Goal: Task Accomplishment & Management: Manage account settings

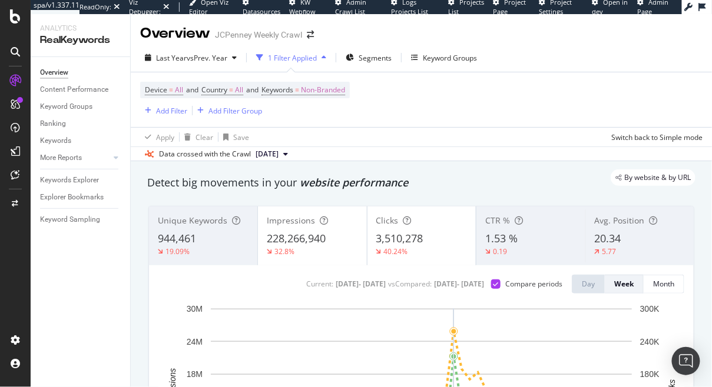
click at [416, 29] on div "Overview JCPenney Weekly Crawl" at bounding box center [421, 28] width 581 height 29
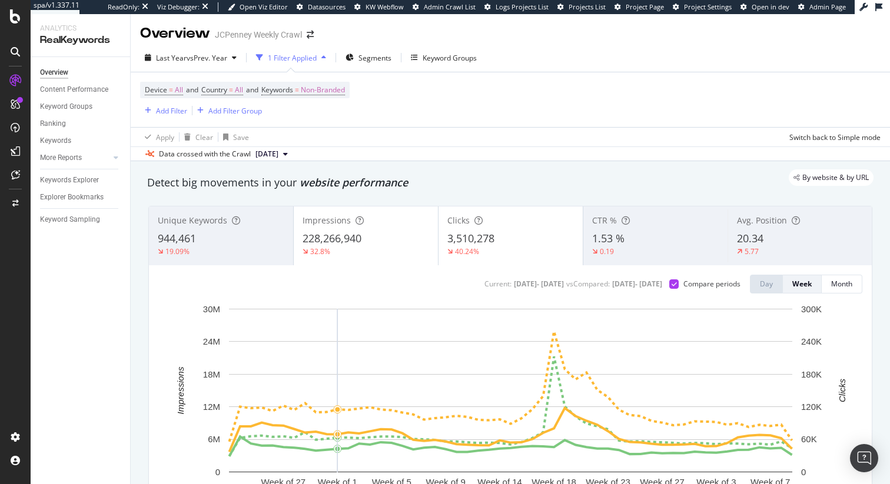
click at [495, 178] on div "By website & by URL" at bounding box center [504, 178] width 738 height 16
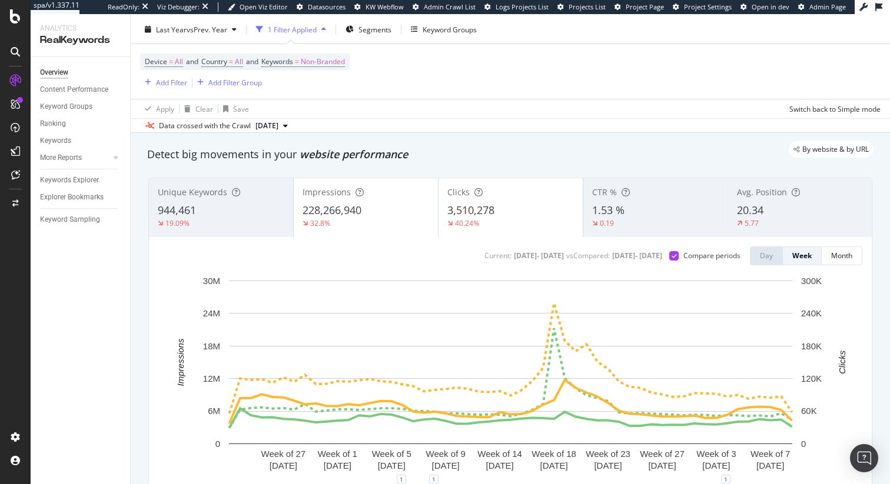
scroll to position [31, 0]
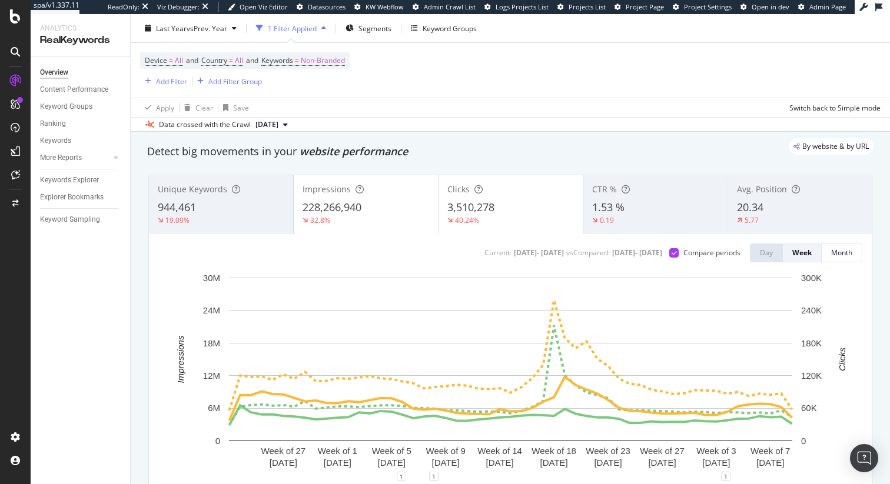
click at [435, 85] on div "Device = All and Country = All and Keywords = Non-Branded Add Filter Add Filter…" at bounding box center [510, 70] width 740 height 55
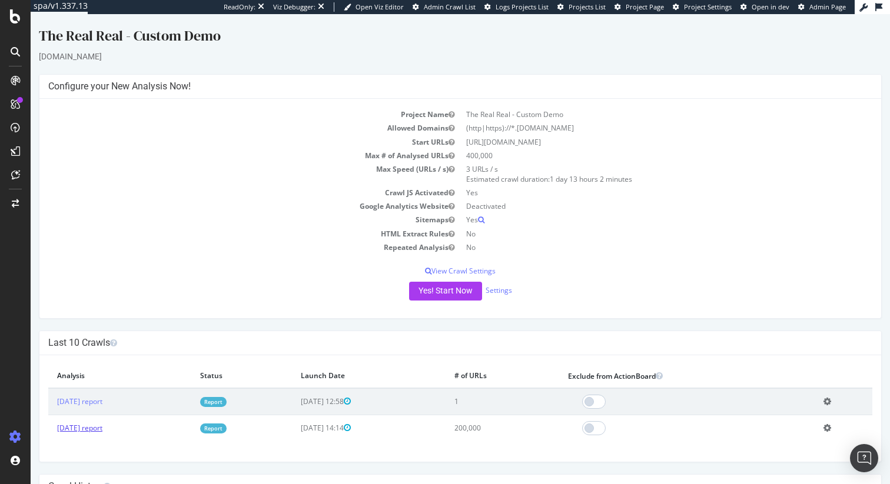
click at [86, 429] on link "[DATE] report" at bounding box center [79, 428] width 45 height 10
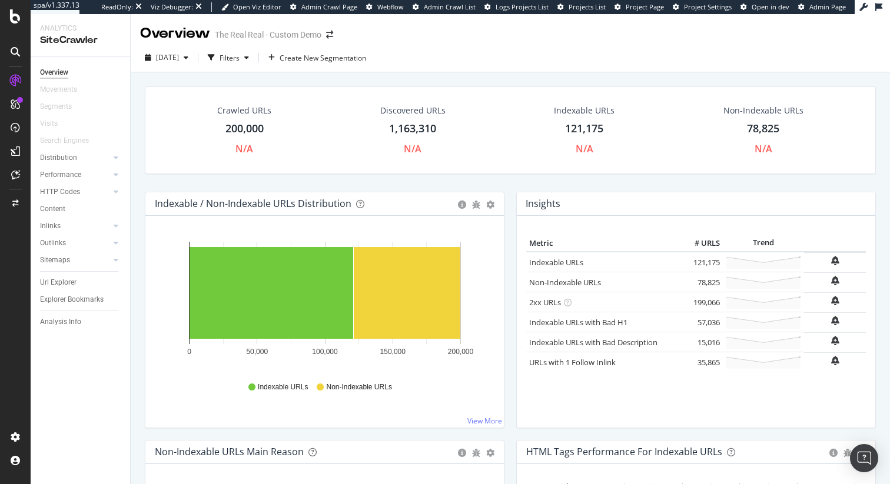
click at [507, 191] on div "Crawled URLs 200,000 N/A Discovered URLs 1,163,310 N/A Indexable URLs 121,175 N…" at bounding box center [510, 139] width 743 height 105
click at [59, 175] on div "Performance" at bounding box center [60, 175] width 41 height 12
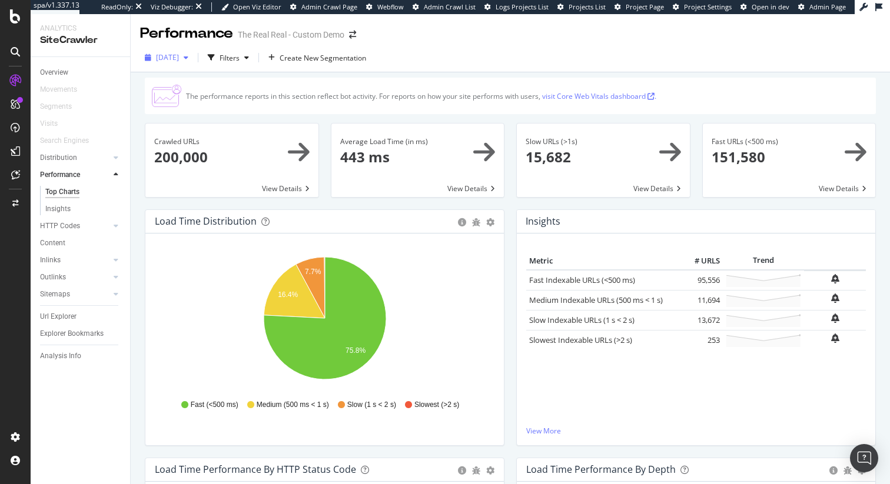
click at [179, 54] on span "2025 Jul. 21st" at bounding box center [167, 57] width 23 height 10
click at [356, 75] on div "The performance reports in this section reflect bot activity. For reports on ho…" at bounding box center [510, 307] width 759 height 470
click at [55, 356] on div "Analysis Info" at bounding box center [60, 356] width 41 height 12
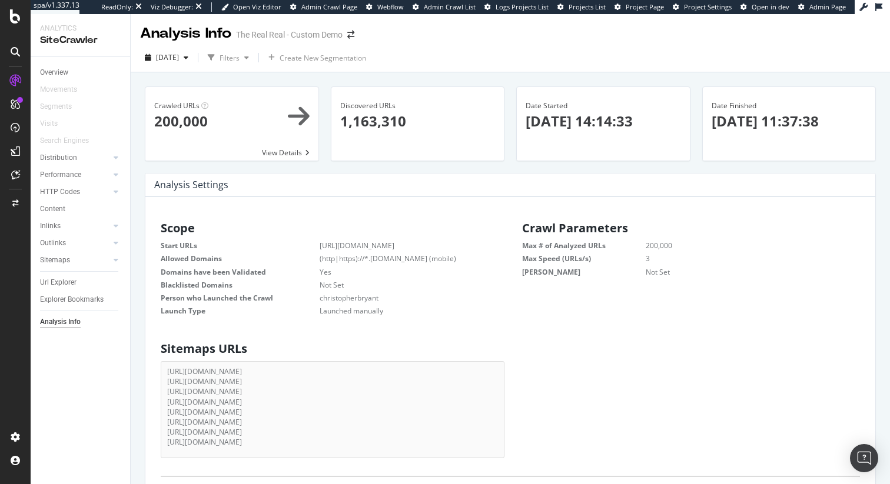
click at [295, 170] on div "Crawled URLs × Close Chart - API Requests List Area Type Request Response Close…" at bounding box center [232, 130] width 186 height 87
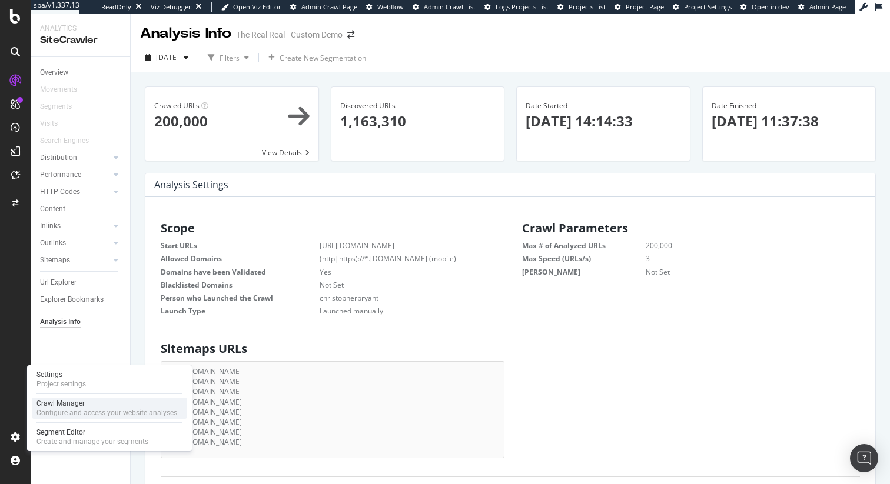
click at [68, 407] on div "Crawl Manager" at bounding box center [106, 403] width 141 height 9
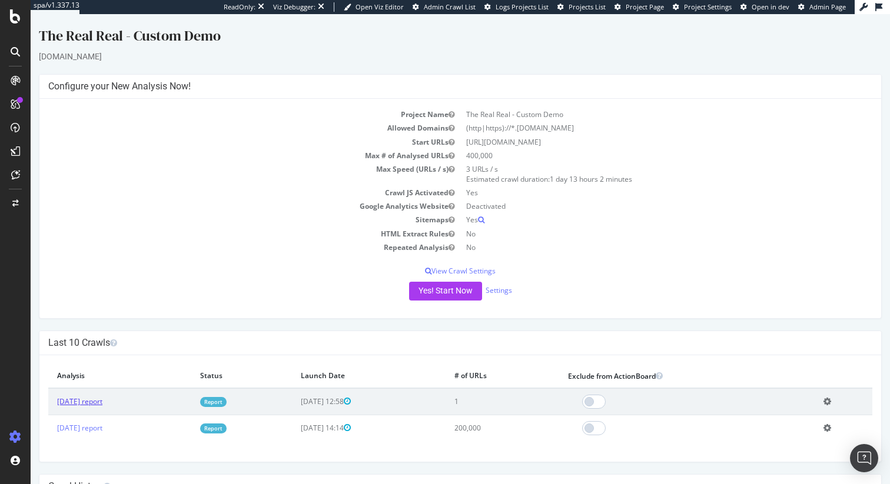
click at [102, 404] on link "2025 Jul. 22nd report" at bounding box center [79, 402] width 45 height 10
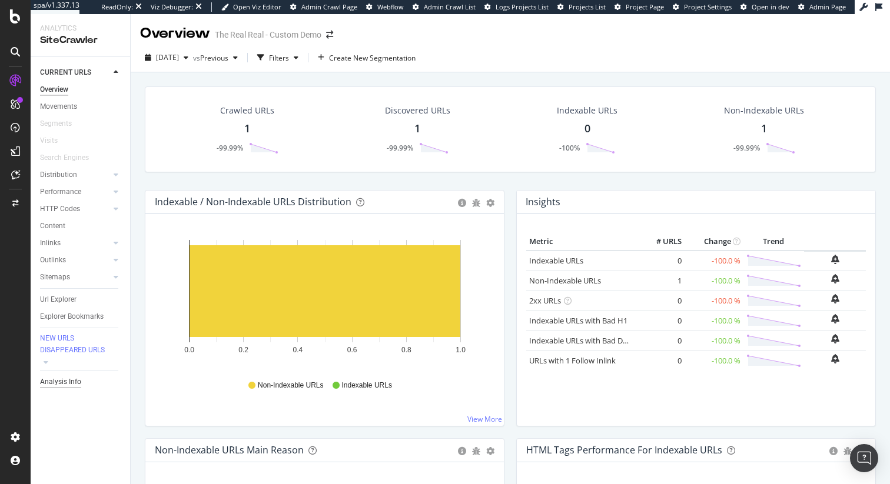
click at [67, 388] on div "Analysis Info" at bounding box center [60, 382] width 41 height 12
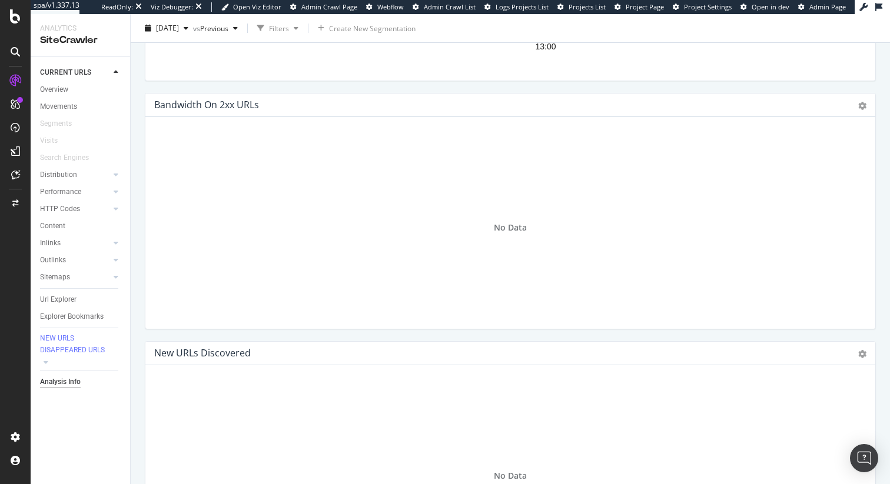
scroll to position [1708, 0]
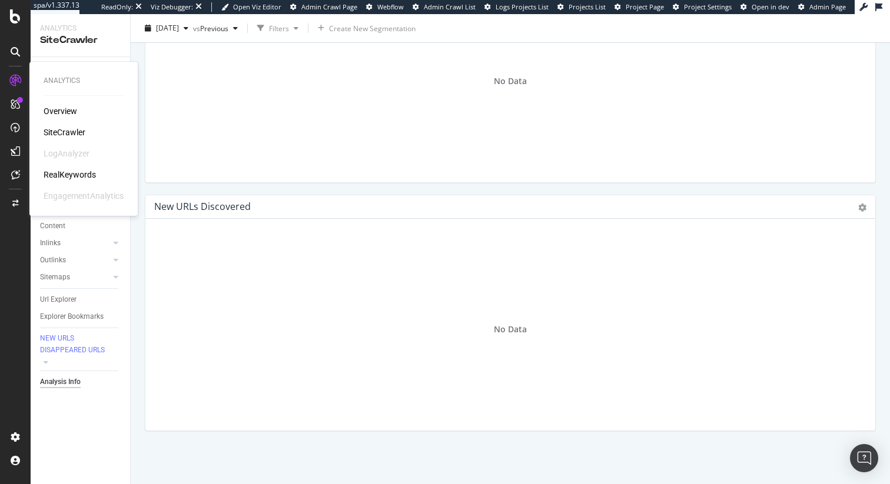
click at [69, 170] on div "RealKeywords" at bounding box center [70, 175] width 52 height 12
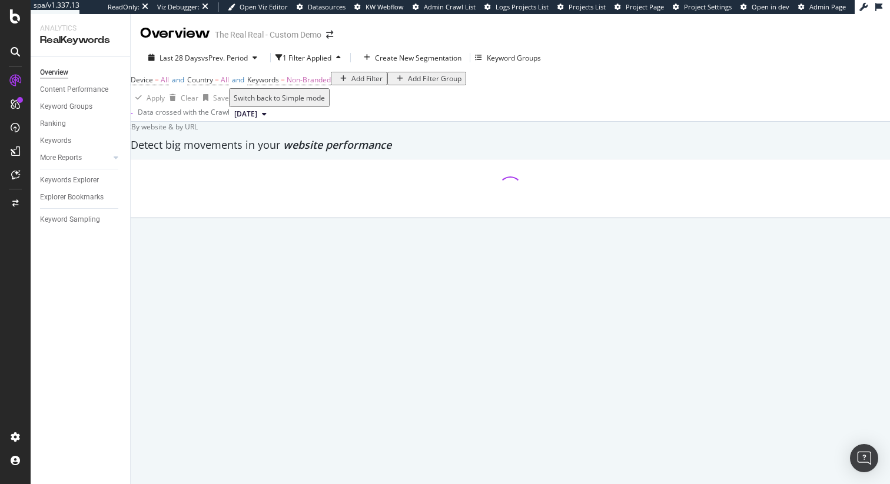
click at [218, 41] on div "Overview The Real Real - Custom Demo" at bounding box center [242, 34] width 205 height 20
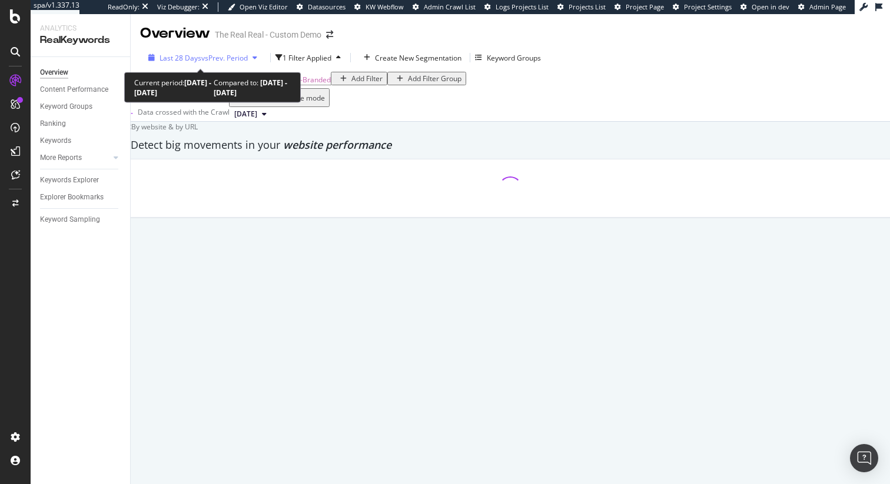
click at [218, 55] on span "vs Prev. Period" at bounding box center [224, 58] width 47 height 10
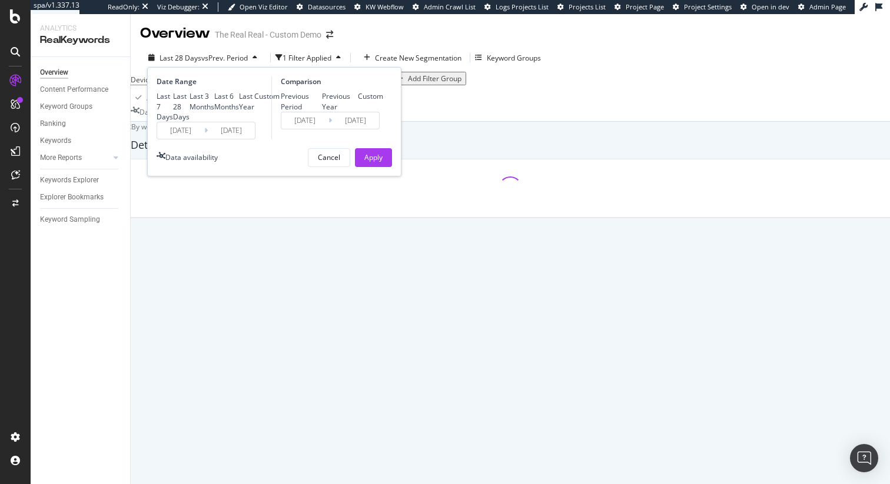
click at [214, 111] on div "Last 6 Months" at bounding box center [226, 101] width 25 height 20
type input "2025/03/02"
type input "2024/08/29"
type input "2025/03/01"
click at [191, 111] on div "Last 3 Months" at bounding box center [202, 101] width 25 height 20
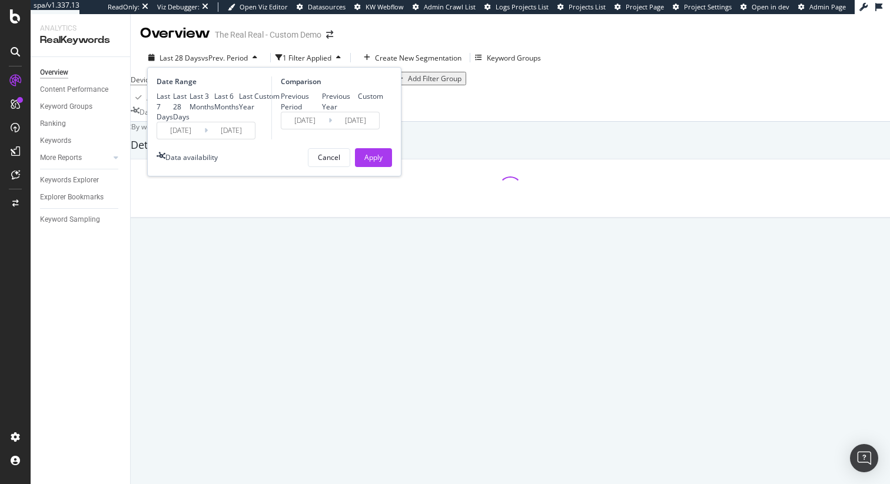
type input "2025/06/02"
type input "2025/03/02"
type input "2025/06/01"
click at [322, 111] on div "Previous Year" at bounding box center [340, 101] width 36 height 20
type input "2024/06/03"
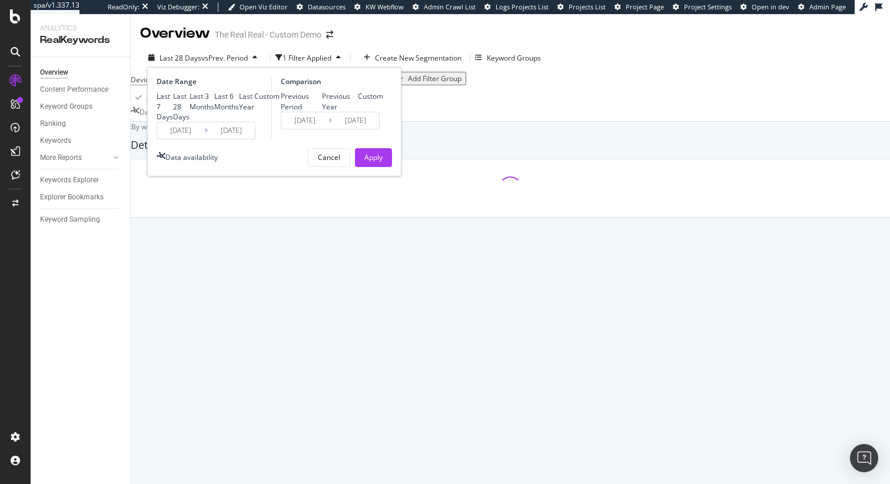
type input "2024/09/02"
click at [369, 162] on div "Apply" at bounding box center [373, 157] width 18 height 10
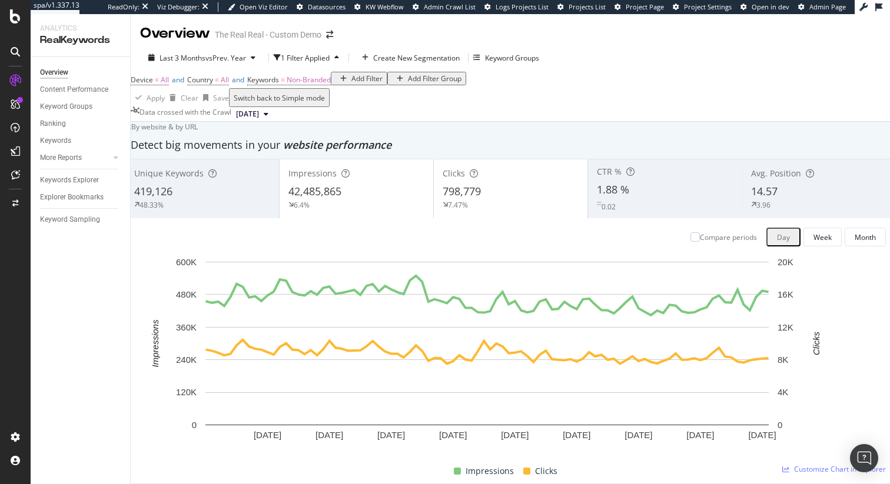
click at [700, 243] on div "Compare periods" at bounding box center [728, 238] width 57 height 10
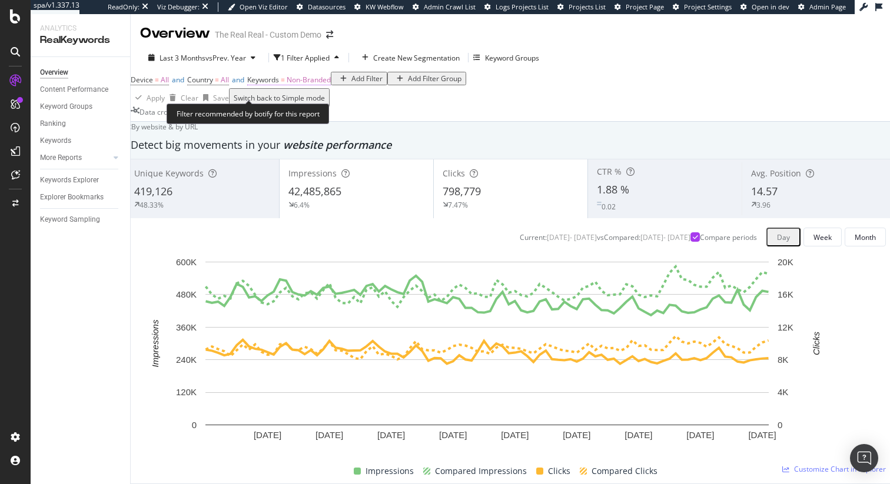
click at [318, 85] on span "Non-Branded" at bounding box center [309, 80] width 44 height 10
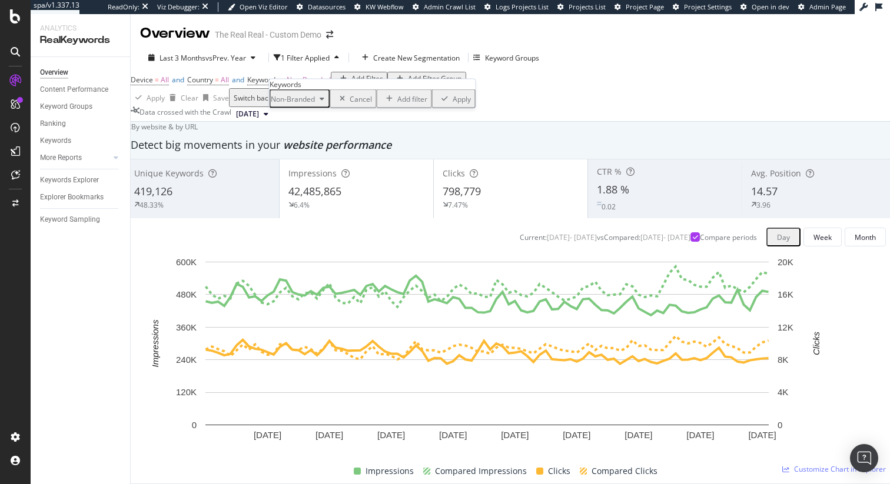
click at [315, 104] on span "Non-Branded" at bounding box center [293, 99] width 44 height 10
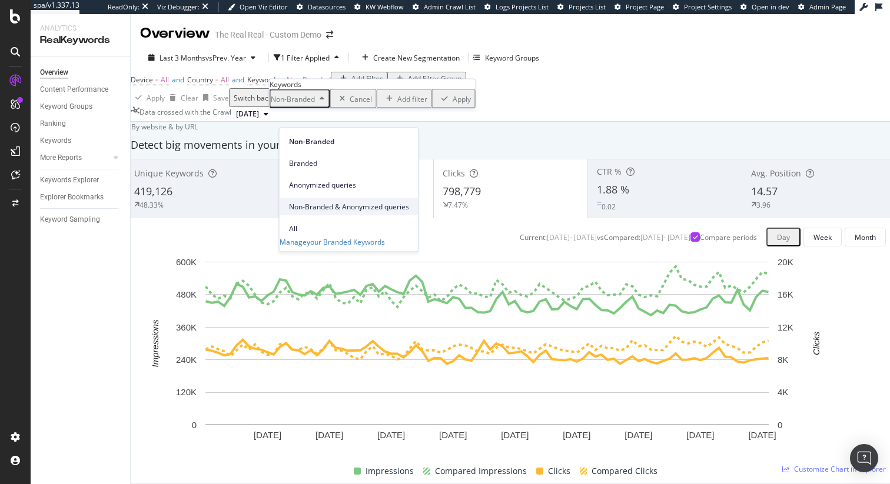
click at [324, 201] on span "Non-Branded & Anonymized queries" at bounding box center [349, 206] width 120 height 11
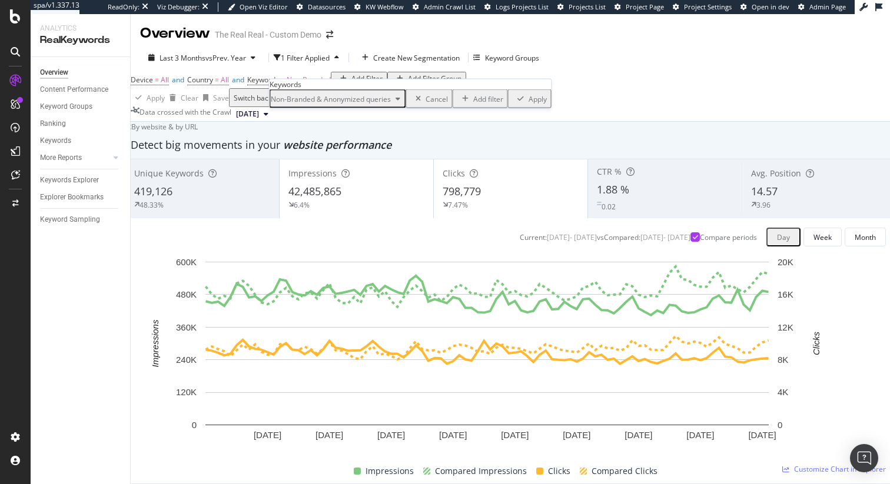
click at [508, 108] on button "Apply" at bounding box center [530, 98] width 44 height 19
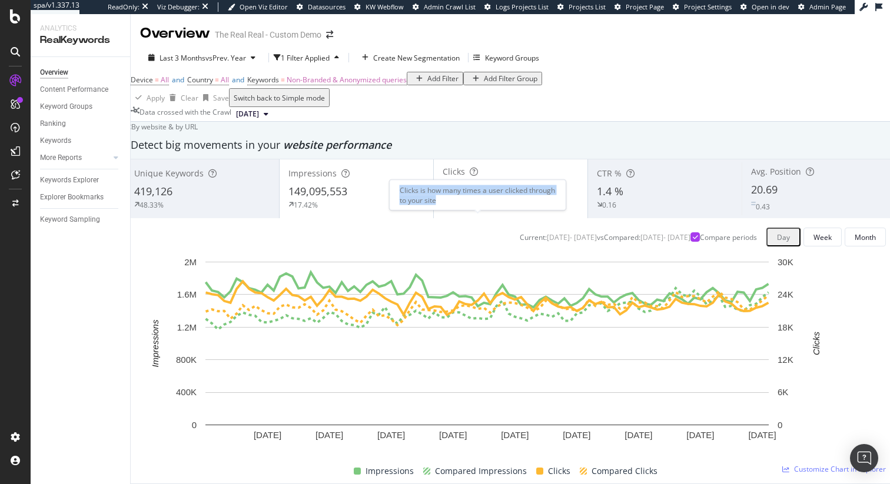
drag, startPoint x: 486, startPoint y: 197, endPoint x: 477, endPoint y: 180, distance: 19.5
click at [477, 180] on div "Clicks is how many times a user clicked through to your site" at bounding box center [478, 195] width 177 height 31
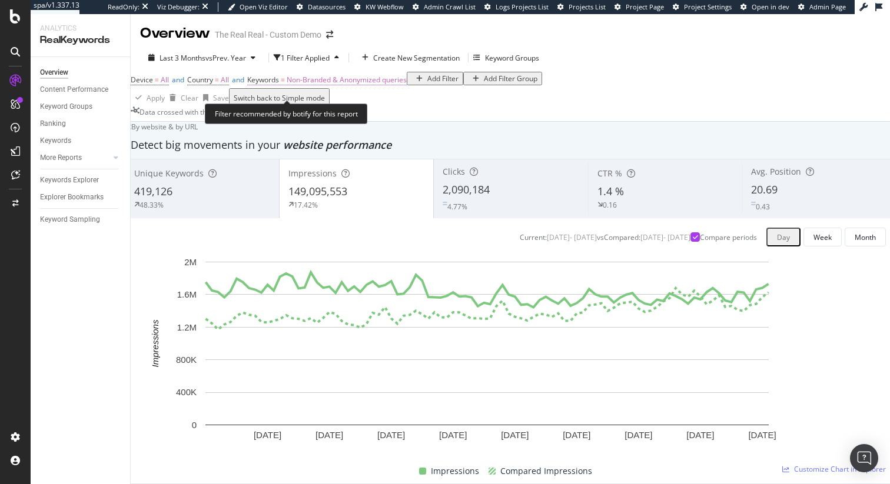
click at [403, 85] on span "Non-Branded & Anonymized queries" at bounding box center [347, 80] width 120 height 10
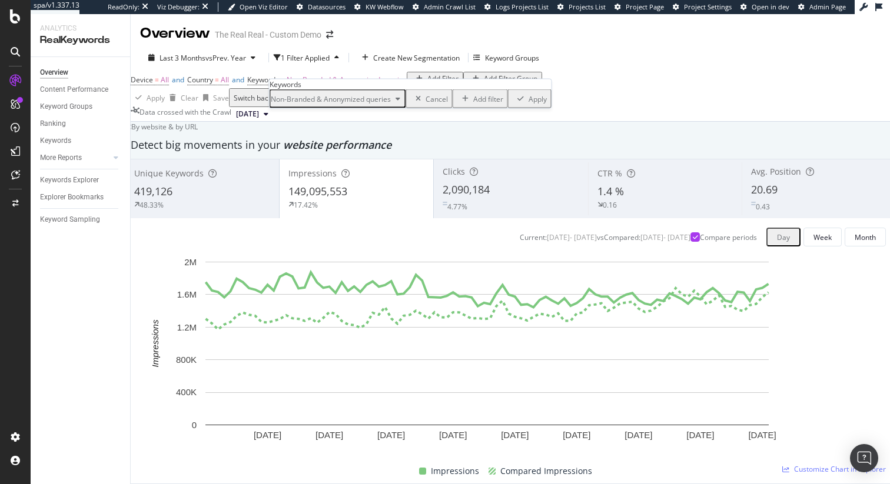
click at [369, 107] on div "Non-Branded & Anonymized queries" at bounding box center [338, 98] width 134 height 15
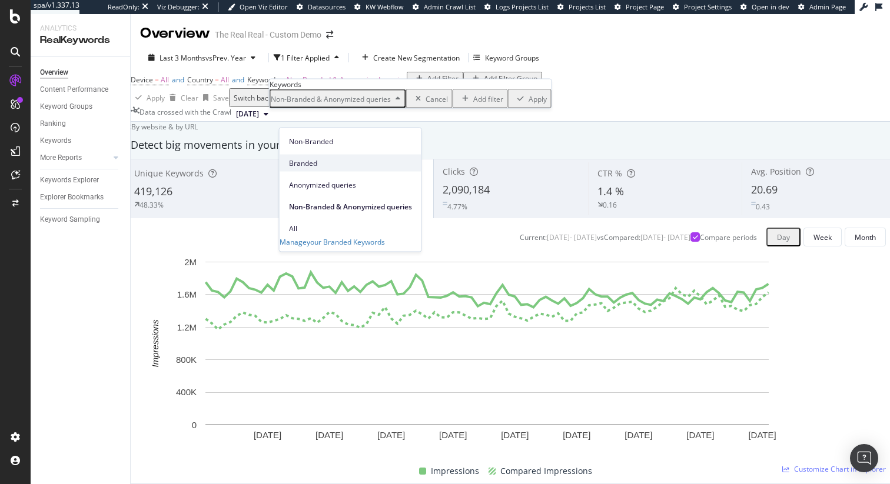
click at [327, 158] on span "Branded" at bounding box center [350, 163] width 123 height 11
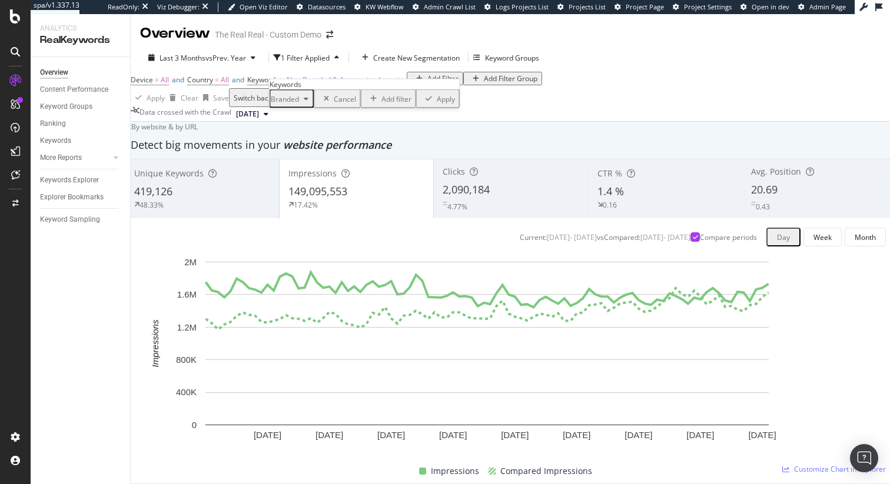
click at [437, 104] on div "Apply" at bounding box center [446, 99] width 18 height 10
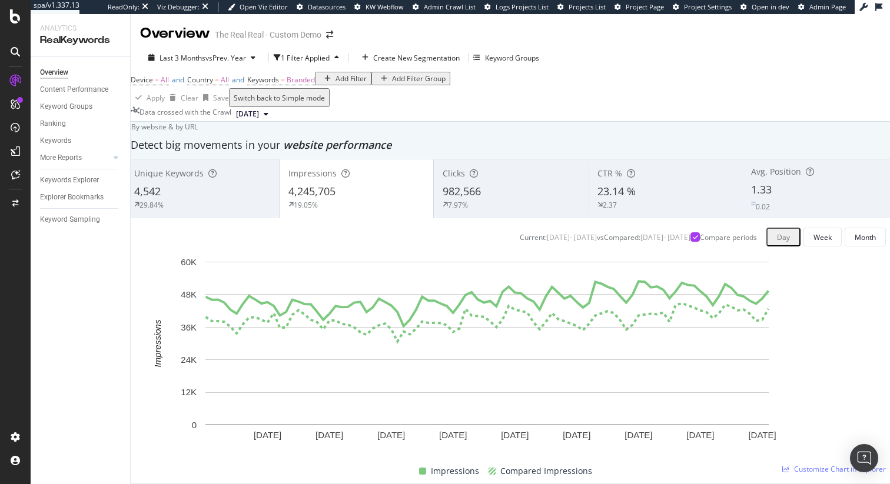
click at [524, 153] on div "Detect big movements in your website performance" at bounding box center [510, 145] width 759 height 15
click at [315, 88] on div "Device = All and Country = All and Keywords = Branded" at bounding box center [223, 80] width 184 height 16
click at [315, 85] on span "Branded" at bounding box center [301, 80] width 28 height 10
click at [313, 102] on div "button" at bounding box center [306, 98] width 14 height 7
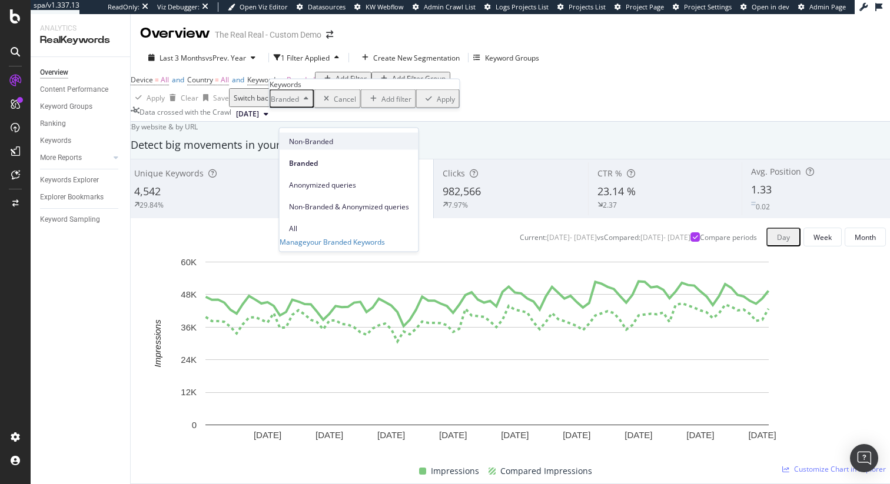
click at [324, 144] on span "Non-Branded" at bounding box center [349, 141] width 120 height 11
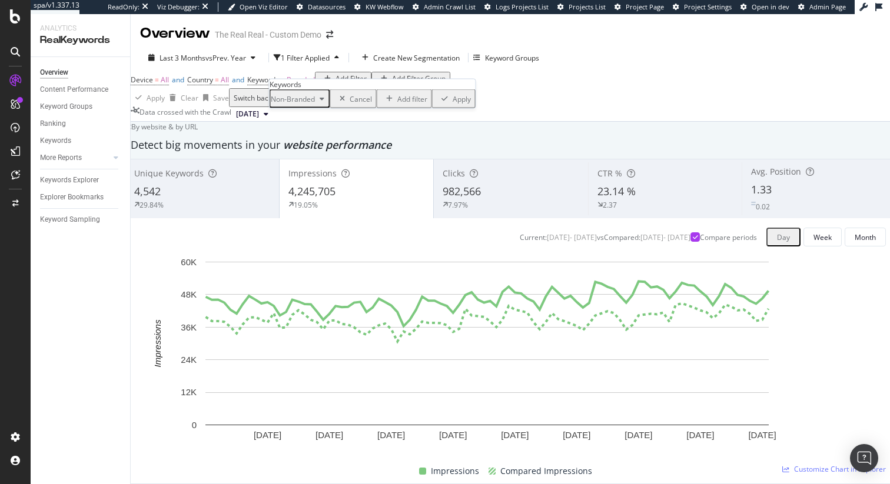
click at [399, 108] on div "Non-Branded Cancel Add filter Apply" at bounding box center [373, 98] width 206 height 19
click at [432, 108] on button "Apply" at bounding box center [454, 98] width 44 height 19
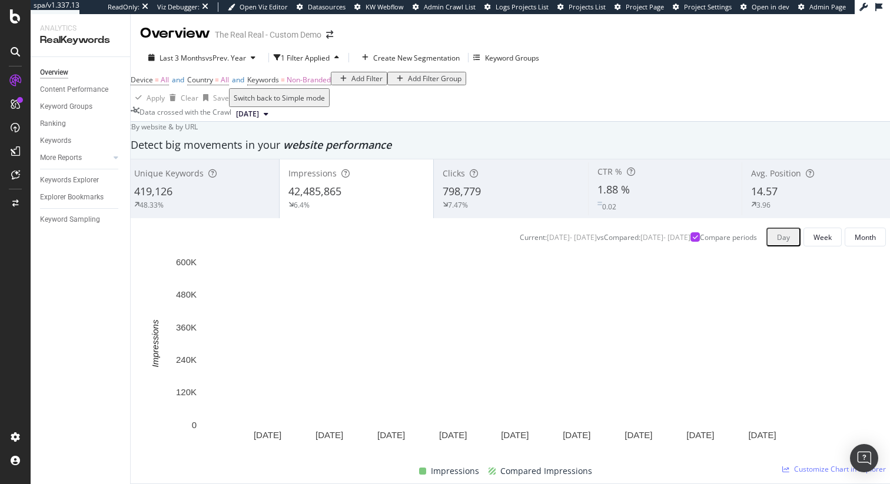
click at [391, 152] on span "website performance" at bounding box center [337, 145] width 108 height 14
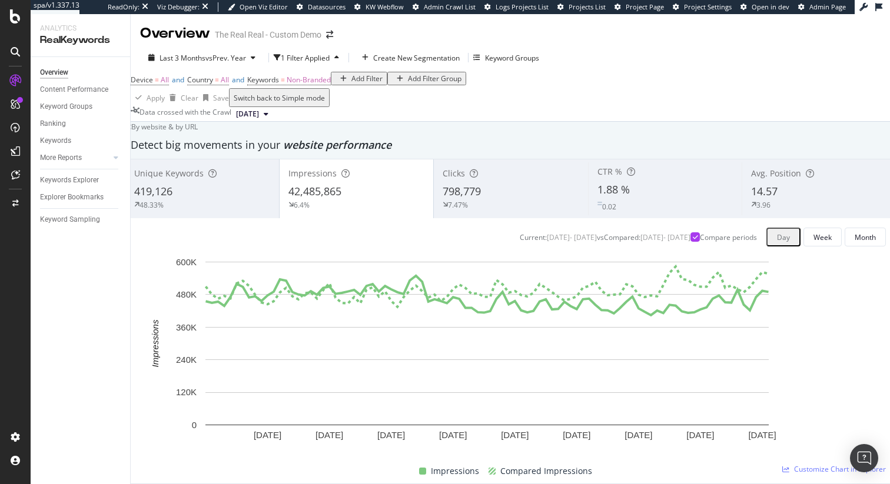
click at [172, 198] on span "419,126" at bounding box center [153, 191] width 38 height 14
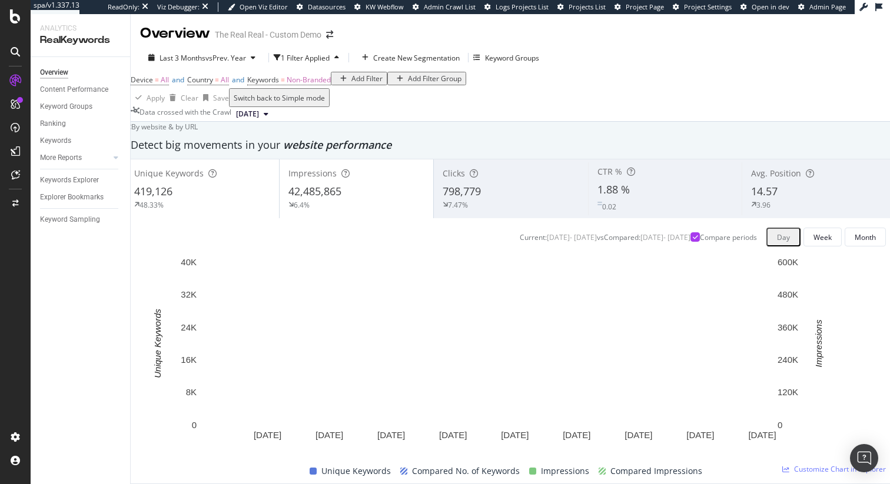
click at [224, 200] on div "419,126" at bounding box center [202, 191] width 136 height 15
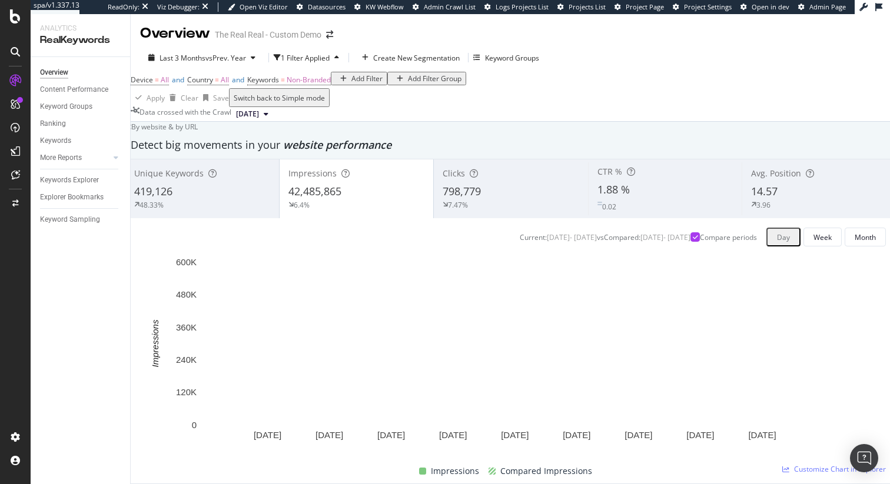
click at [198, 132] on div "By website & by URL" at bounding box center [161, 127] width 73 height 10
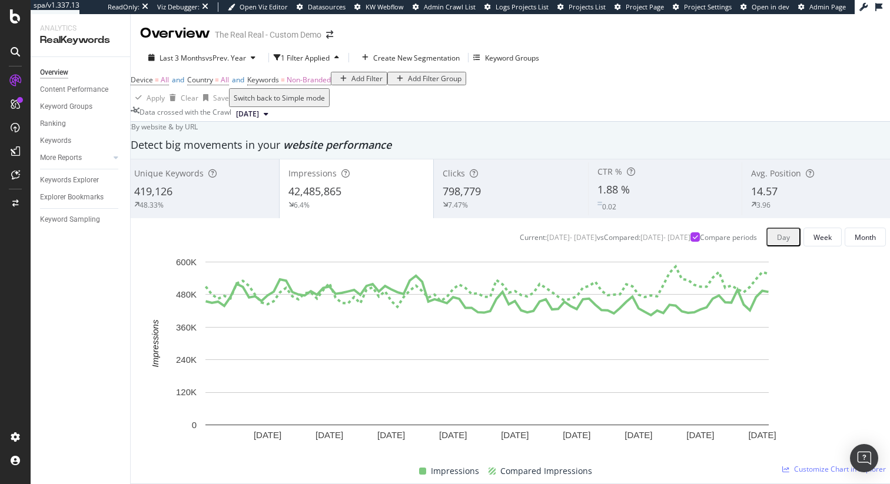
click at [479, 198] on span "798,779" at bounding box center [462, 191] width 38 height 14
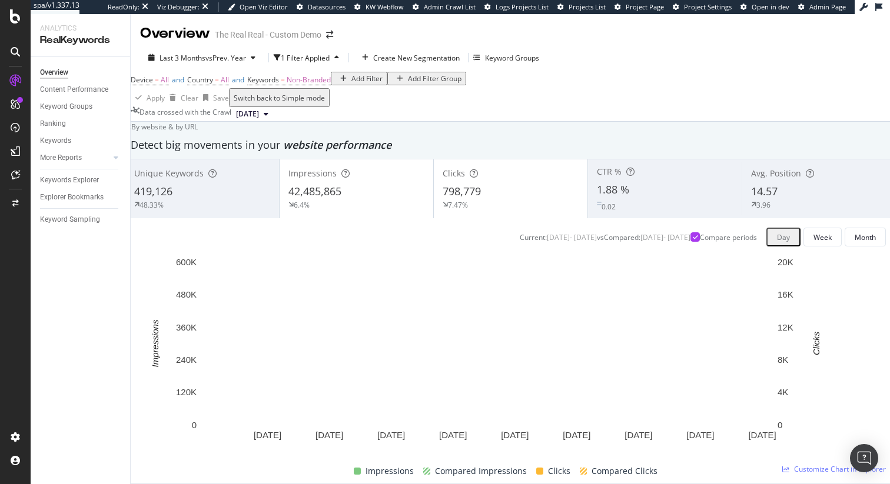
click at [520, 159] on div "Detect big movements in your website performance" at bounding box center [510, 145] width 771 height 27
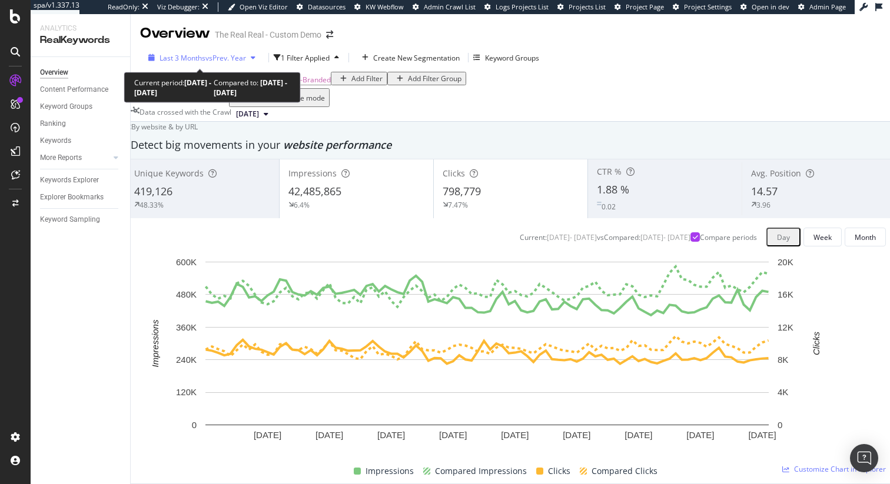
click at [186, 54] on span "Last 3 Months" at bounding box center [183, 58] width 46 height 10
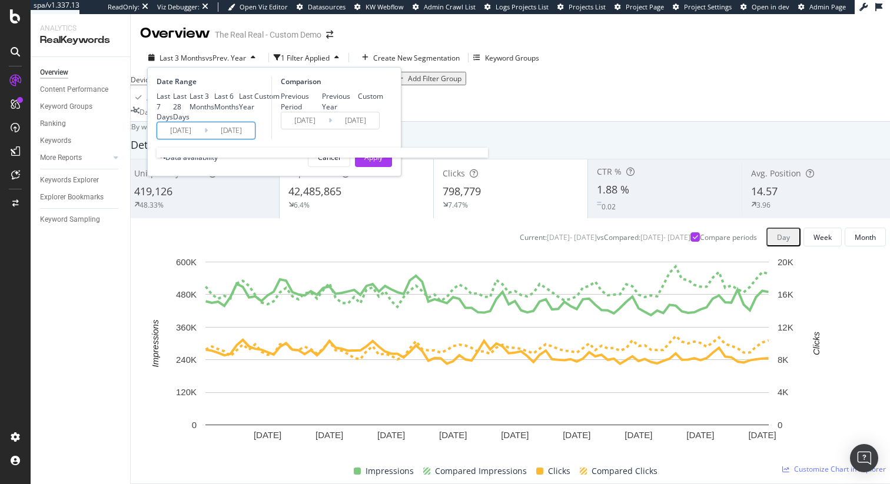
click at [185, 139] on input "2025/06/02" at bounding box center [180, 130] width 47 height 16
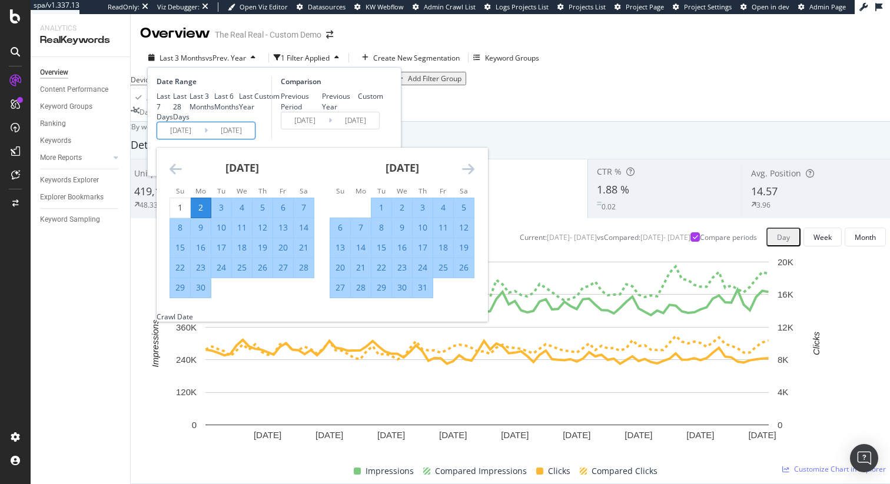
click at [423, 294] on div "31" at bounding box center [423, 288] width 20 height 12
type input "2025/07/31"
type input "2024/08/01"
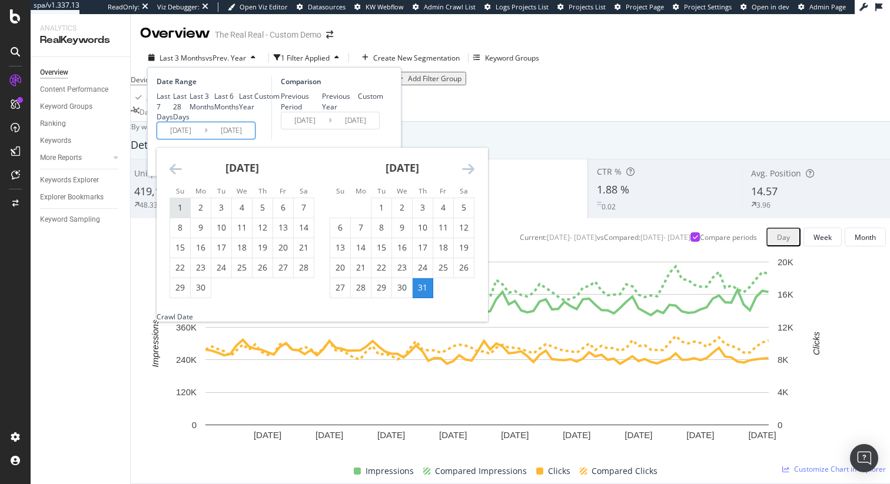
click at [185, 214] on div "1" at bounding box center [180, 208] width 20 height 12
type input "2025/06/01"
type input "2024/06/02"
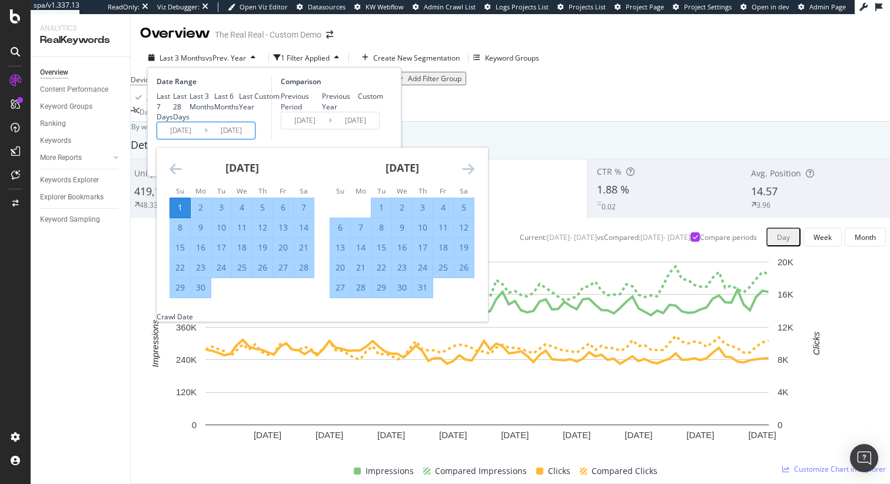
click at [416, 214] on div "3" at bounding box center [423, 208] width 20 height 12
type input "2025/07/03"
type input "2024/07/04"
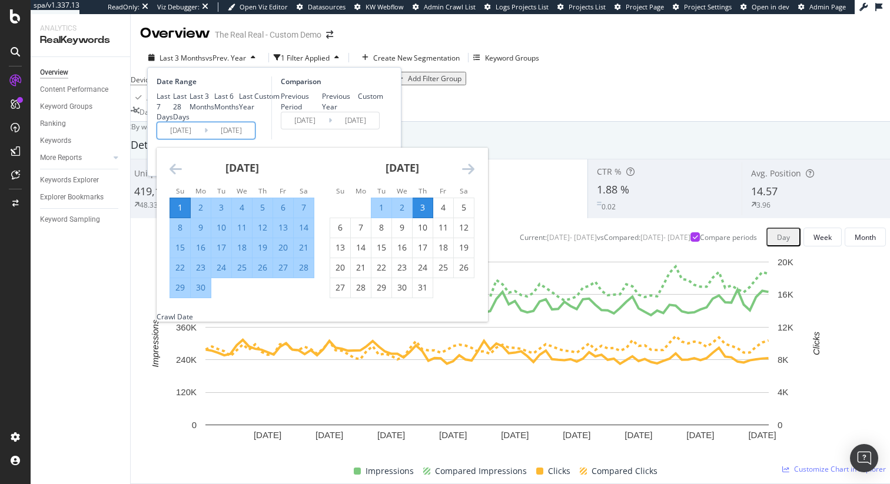
click at [181, 139] on input "2025/06/01" at bounding box center [180, 130] width 47 height 16
click at [381, 214] on div "1" at bounding box center [381, 208] width 20 height 12
type input "2025/07/01"
type input "2024/07/02"
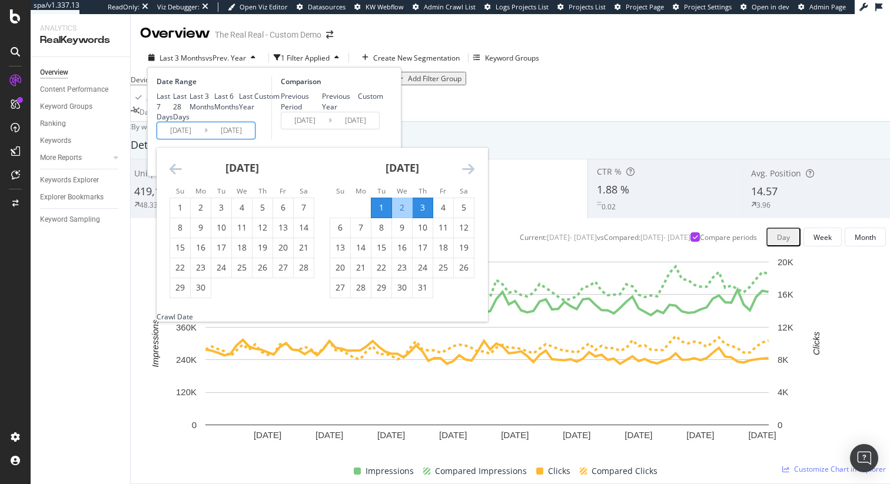
click at [470, 176] on icon "Move forward to switch to the next month." at bounding box center [468, 169] width 12 height 14
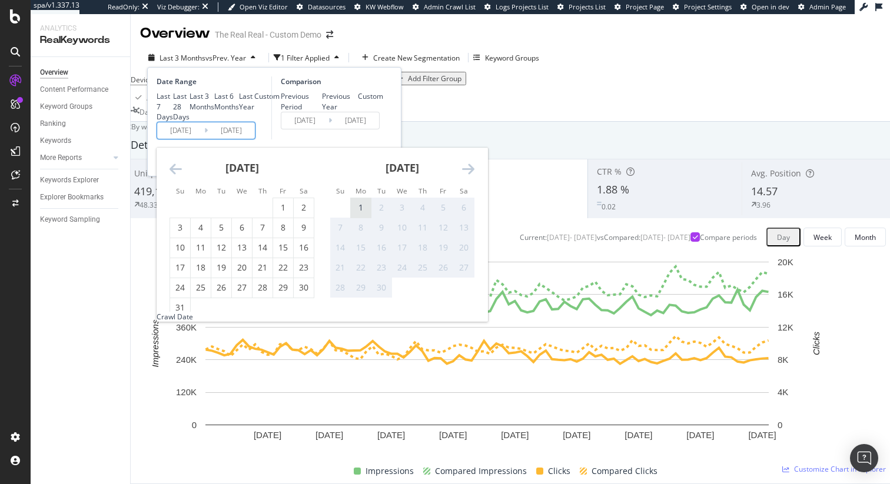
drag, startPoint x: 470, startPoint y: 224, endPoint x: 368, endPoint y: 265, distance: 110.1
click at [373, 265] on div "July 2025 1 2 3 4 5 6 7 8 9 10 11 12 13 14 15 16 17 18 19 20 21 22 23 24 25 26 …" at bounding box center [322, 230] width 331 height 164
click at [361, 214] on div "1" at bounding box center [361, 208] width 20 height 12
type input "2025/09/01"
type input "2024/09/02"
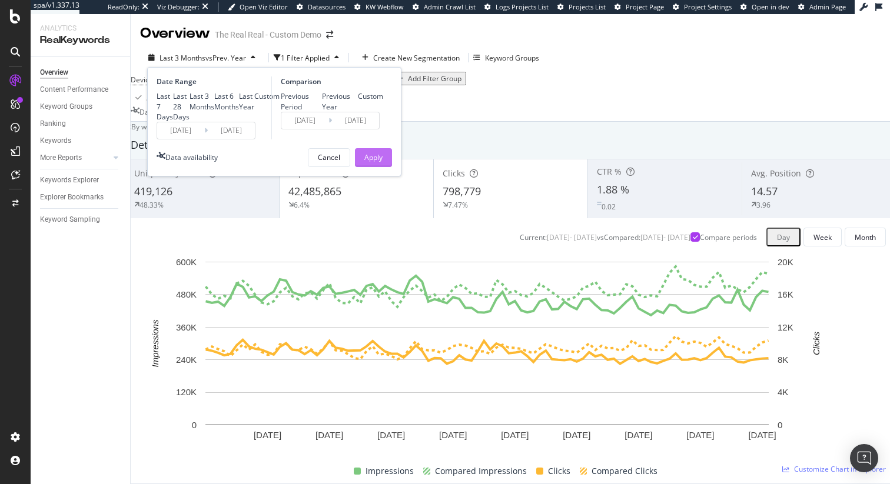
click at [374, 167] on div "Apply" at bounding box center [373, 158] width 18 height 18
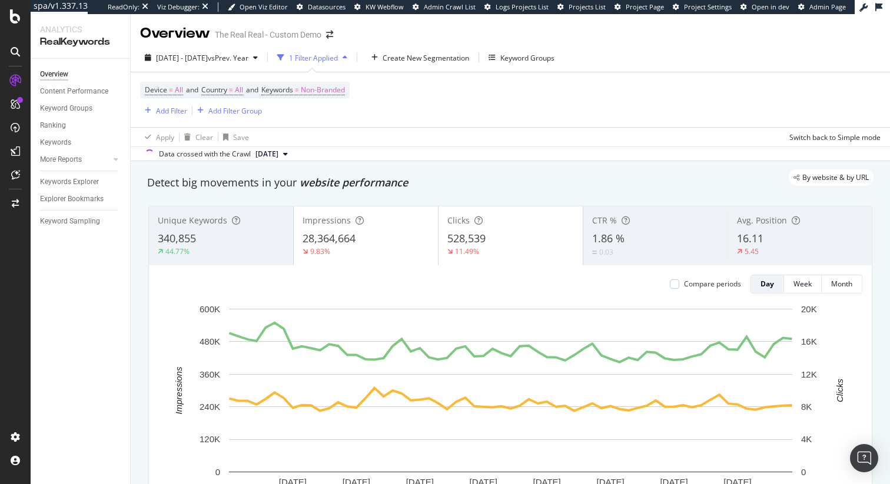
click at [475, 238] on span "528,539" at bounding box center [466, 238] width 38 height 14
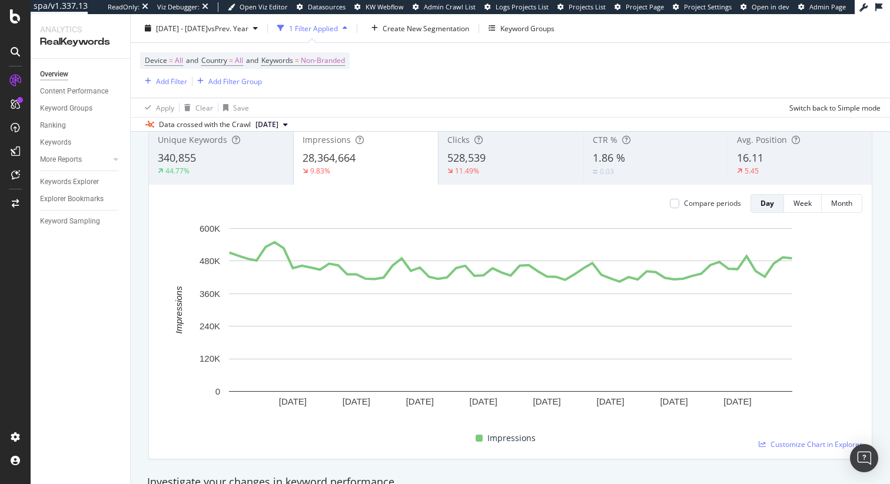
scroll to position [88, 0]
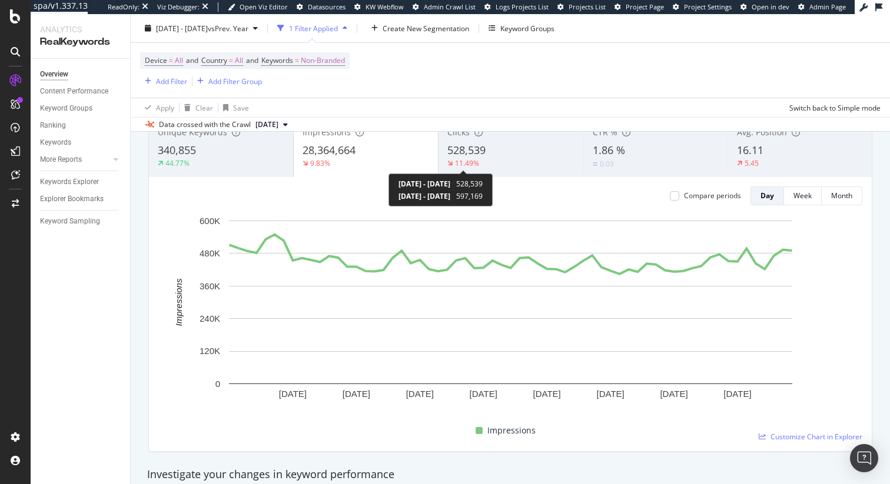
click at [466, 165] on div "11.49%" at bounding box center [467, 163] width 24 height 10
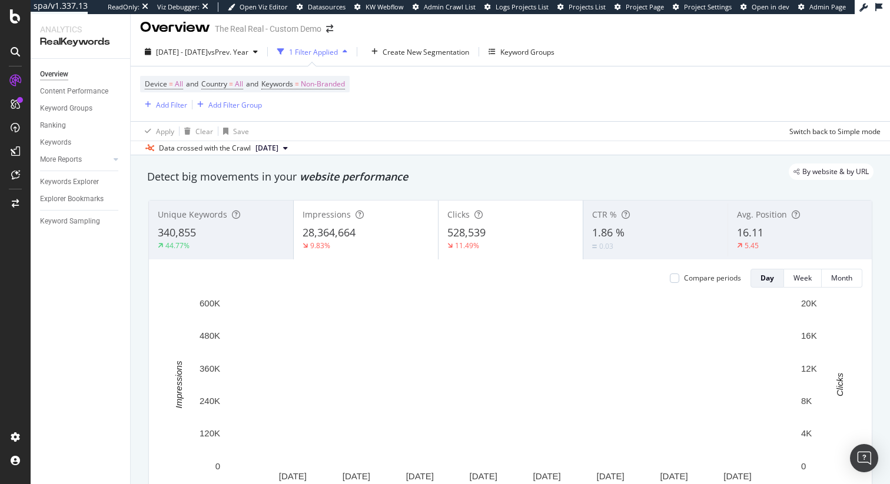
scroll to position [5, 0]
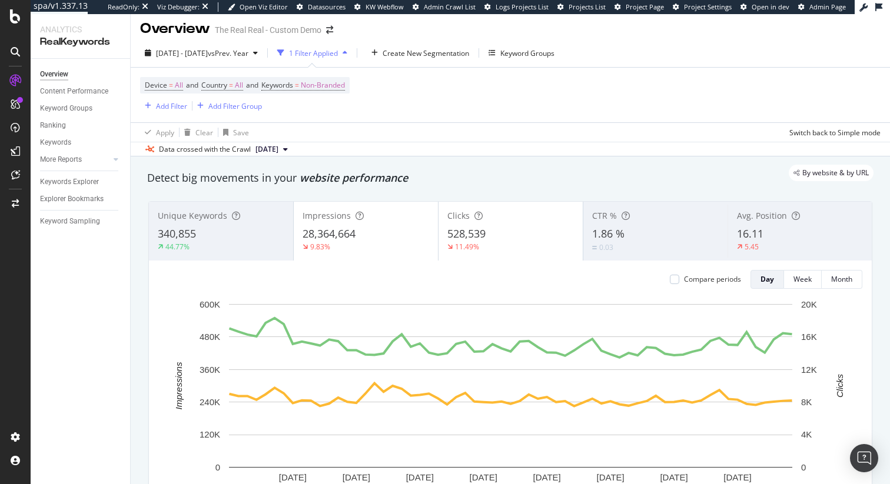
click at [689, 281] on div "Compare periods" at bounding box center [712, 279] width 57 height 10
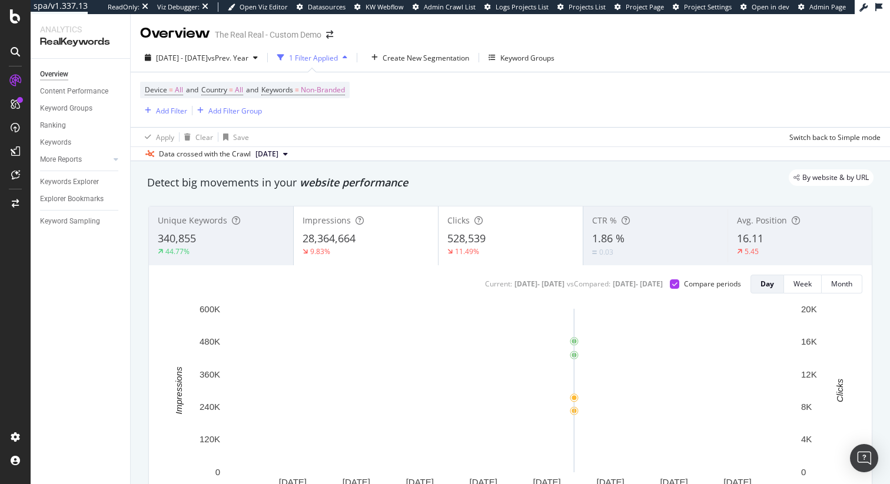
scroll to position [9, 0]
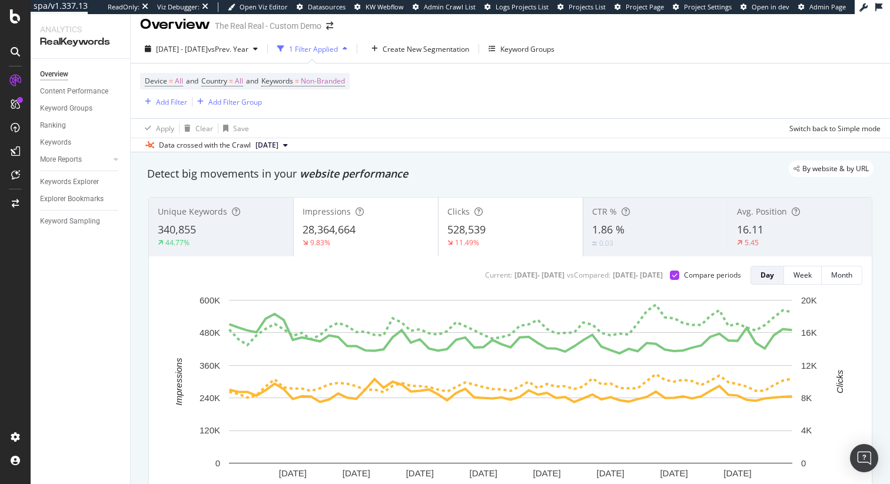
click at [171, 174] on div "By website & by URL" at bounding box center [504, 169] width 738 height 16
click at [156, 178] on div "Detect big movements in your website performance" at bounding box center [510, 174] width 726 height 15
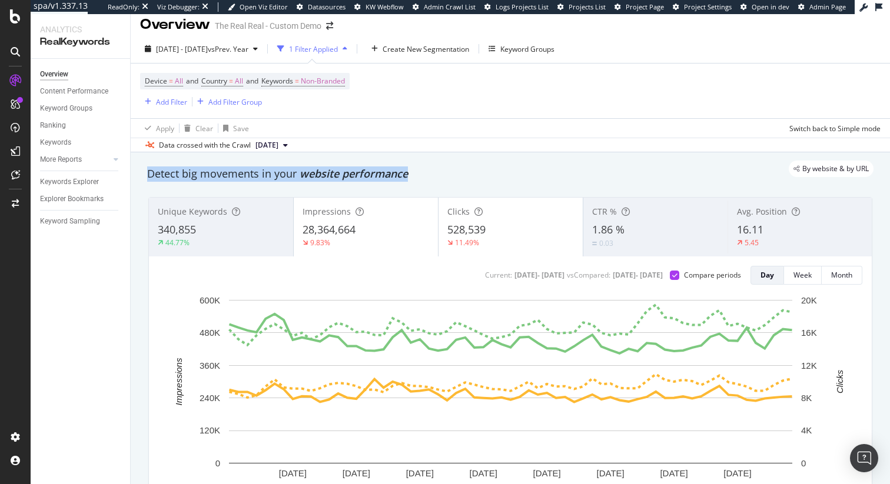
drag, startPoint x: 156, startPoint y: 178, endPoint x: 421, endPoint y: 178, distance: 265.5
click at [423, 180] on div "Detect big movements in your website performance" at bounding box center [510, 174] width 726 height 15
click at [421, 178] on div "Detect big movements in your website performance" at bounding box center [510, 174] width 726 height 15
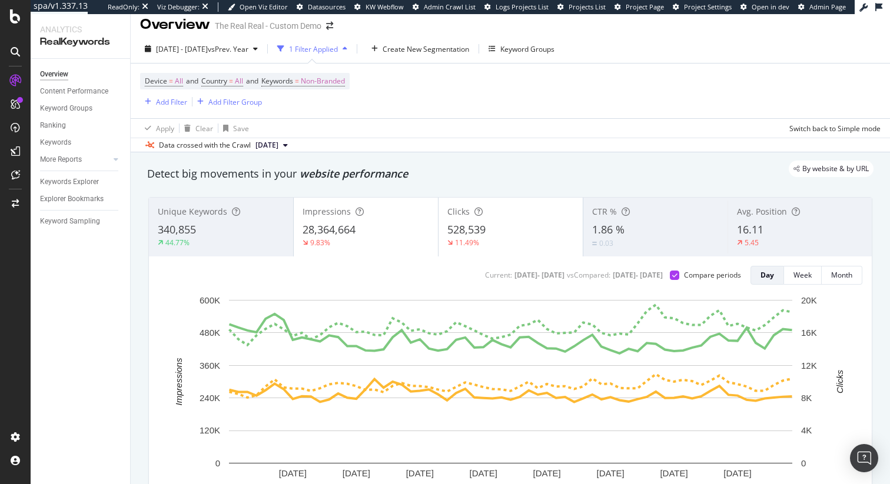
click at [720, 30] on div "Overview The Real Real - Custom Demo" at bounding box center [510, 19] width 759 height 29
click at [544, 152] on div "2025 Jul. 1st - Sep. 1st vs Prev. Year 1 Filter Applied Create New Segmentation…" at bounding box center [510, 94] width 759 height 118
click at [596, 22] on div "Overview The Real Real - Custom Demo" at bounding box center [510, 19] width 759 height 29
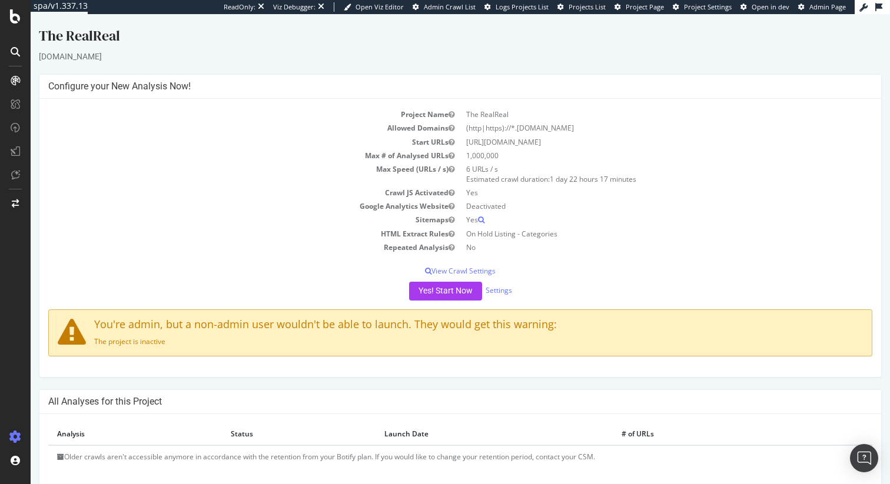
scroll to position [16, 0]
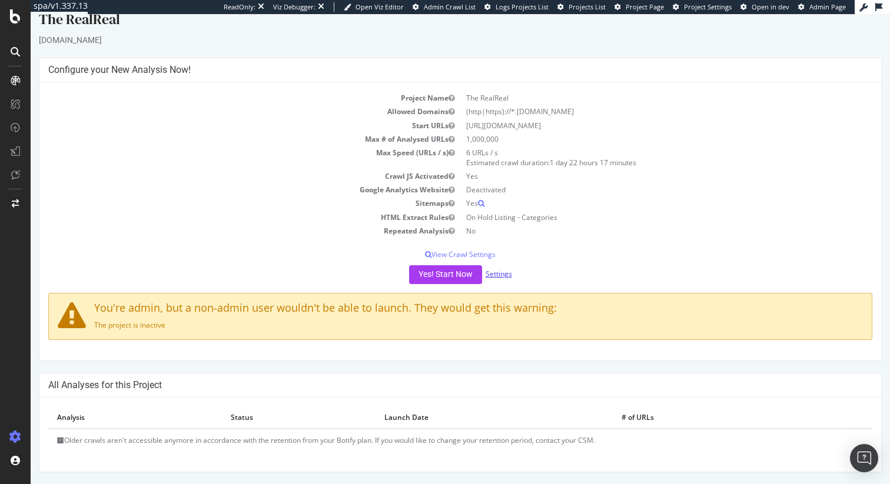
click at [496, 271] on link "Settings" at bounding box center [499, 274] width 26 height 10
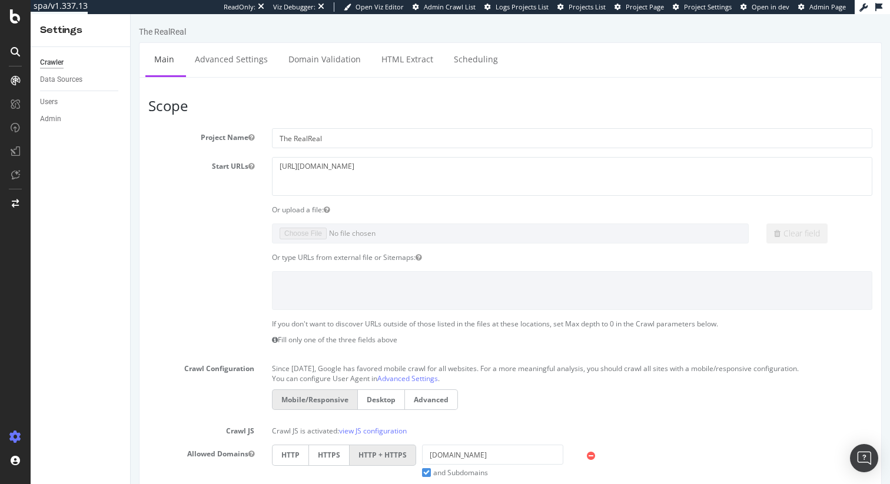
click at [220, 202] on section "Project Name The RealReal Start URLs [URL][DOMAIN_NAME] Or upload a file: Clear…" at bounding box center [510, 381] width 724 height 507
click at [222, 274] on label at bounding box center [202, 273] width 124 height 4
click at [191, 290] on div at bounding box center [511, 290] width 742 height 38
click at [171, 326] on div "If you don't want to discover URLs outside of those listed in the files at thes…" at bounding box center [511, 335] width 742 height 32
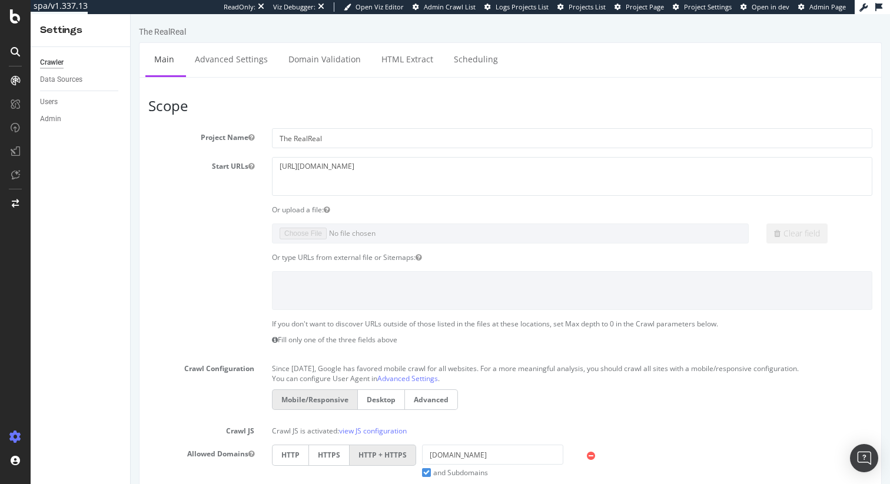
scroll to position [14, 0]
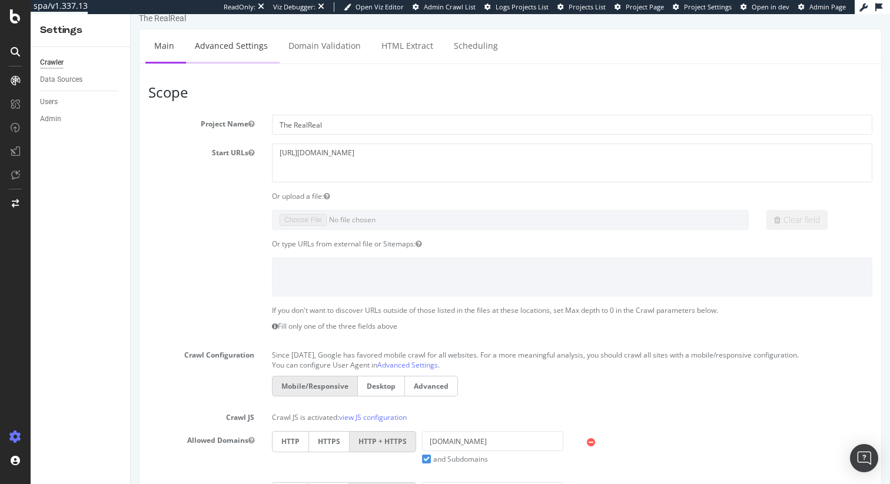
click at [221, 37] on link "Advanced Settings" at bounding box center [231, 45] width 91 height 32
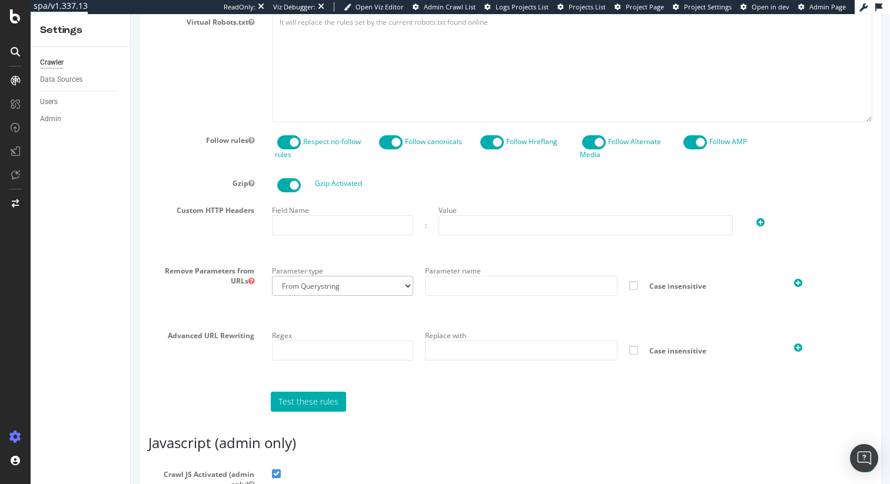
scroll to position [848, 0]
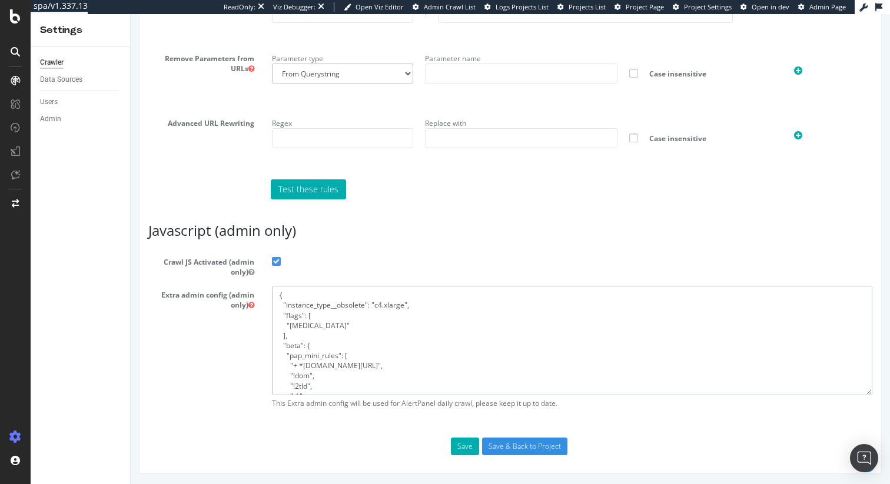
click at [334, 343] on textarea "{ "instance_type__obsolete": "c4.xlarge", "flags": [ "[MEDICAL_DATA]" ], "beta"…" at bounding box center [572, 340] width 600 height 109
